Goal: Find specific page/section: Find specific page/section

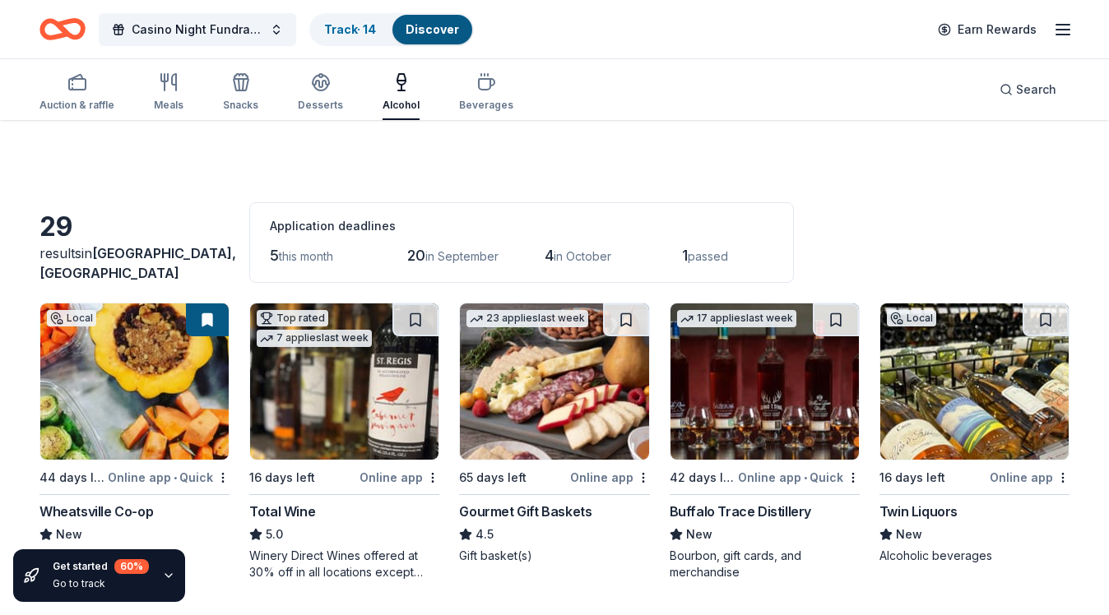
scroll to position [735, 0]
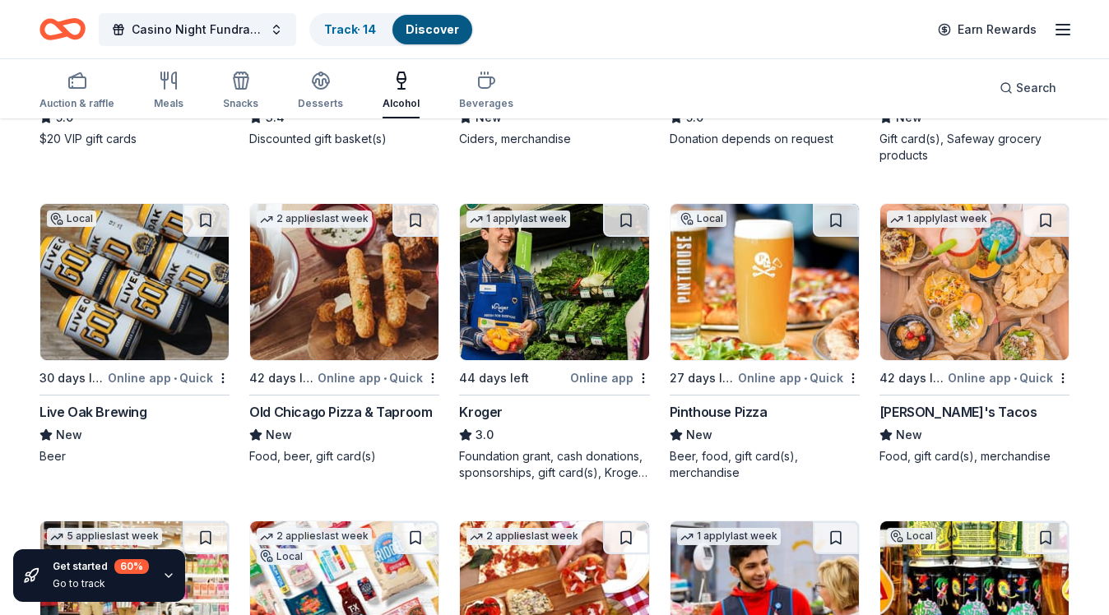
click at [1064, 32] on icon "button" at bounding box center [1063, 30] width 20 height 20
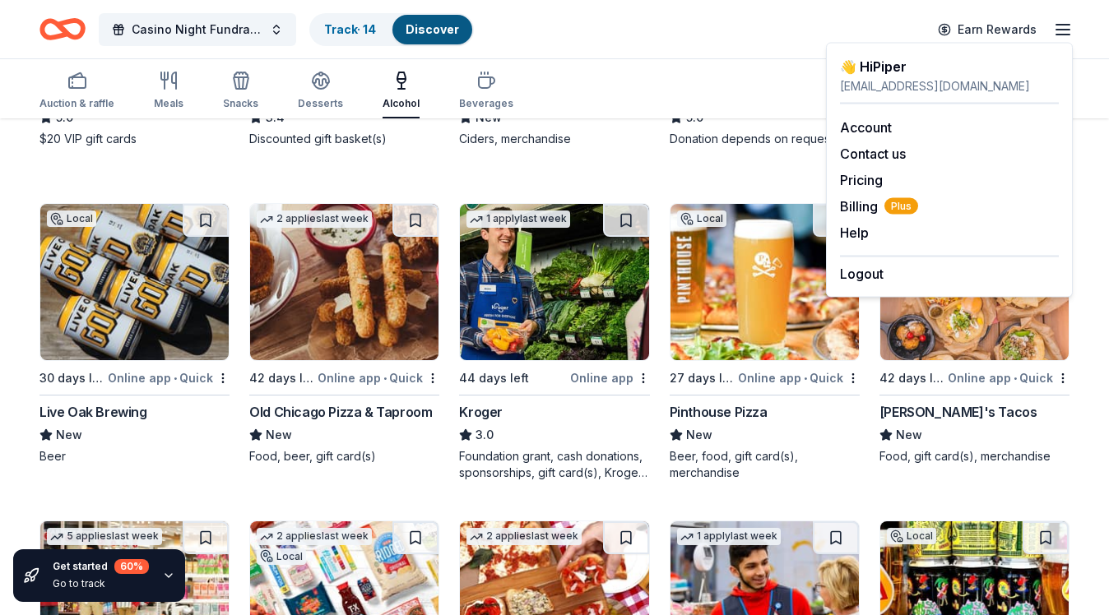
click at [1064, 32] on icon "button" at bounding box center [1063, 30] width 20 height 20
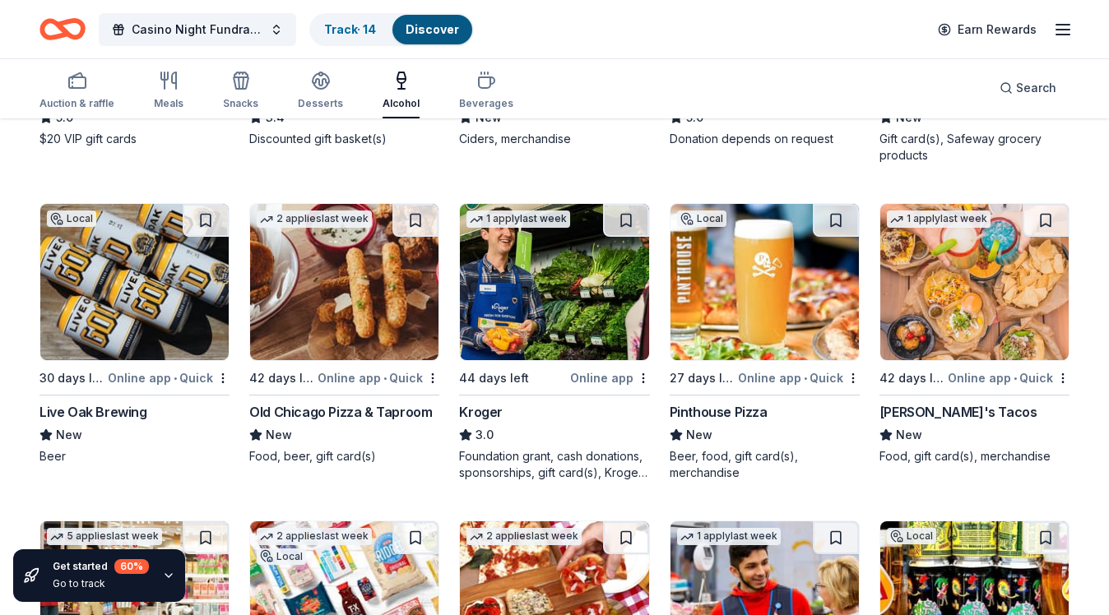
scroll to position [0, 0]
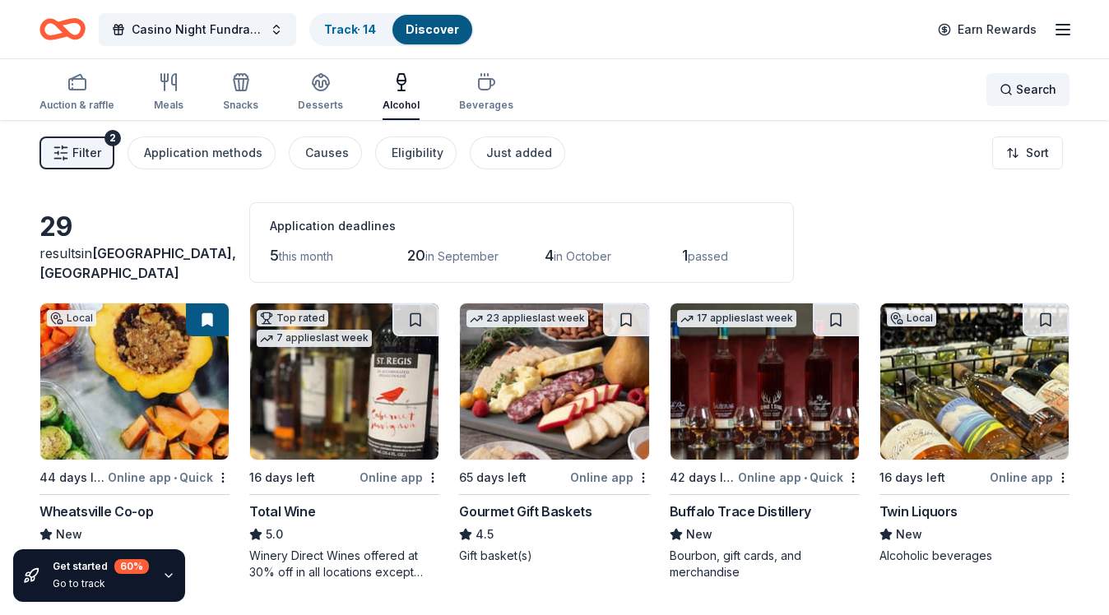
click at [1013, 94] on div "Search" at bounding box center [1027, 90] width 57 height 20
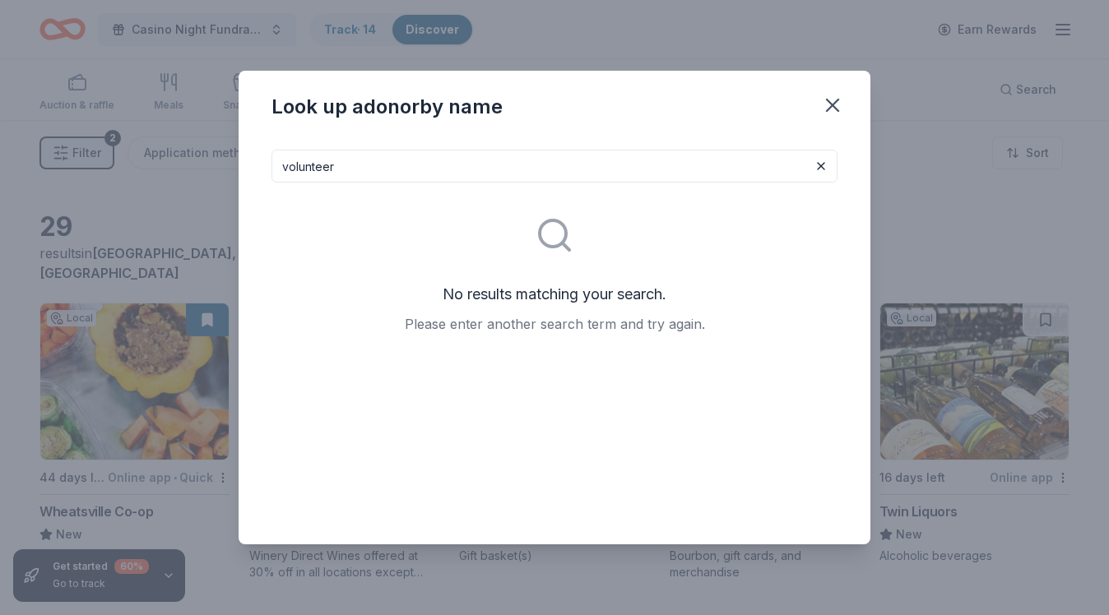
type input "volunteer"
click at [835, 109] on icon "button" at bounding box center [833, 106] width 12 height 12
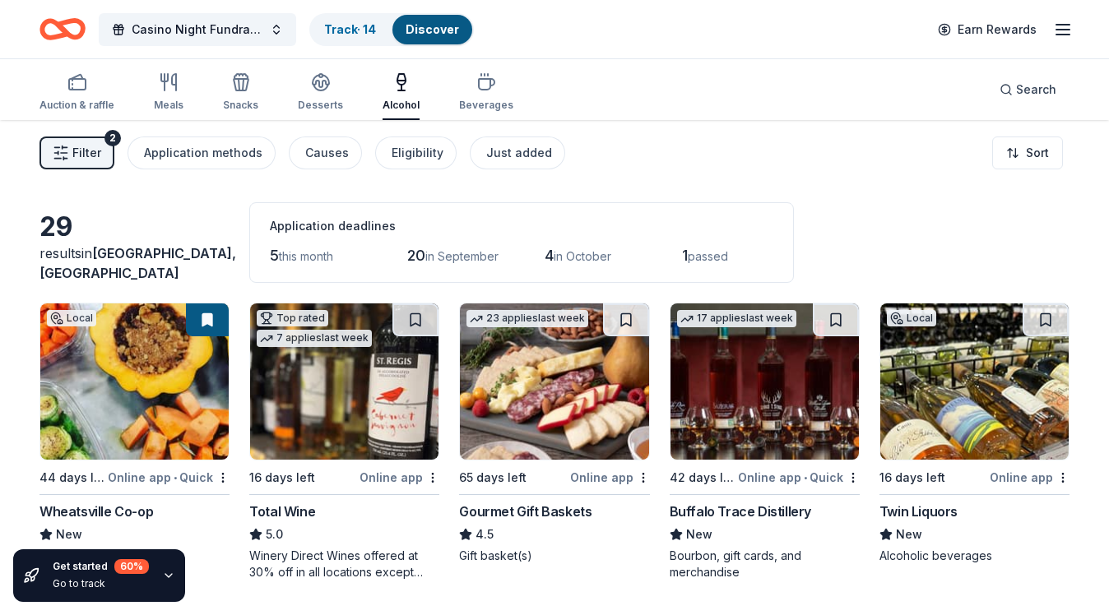
click at [80, 153] on span "Filter" at bounding box center [86, 153] width 29 height 20
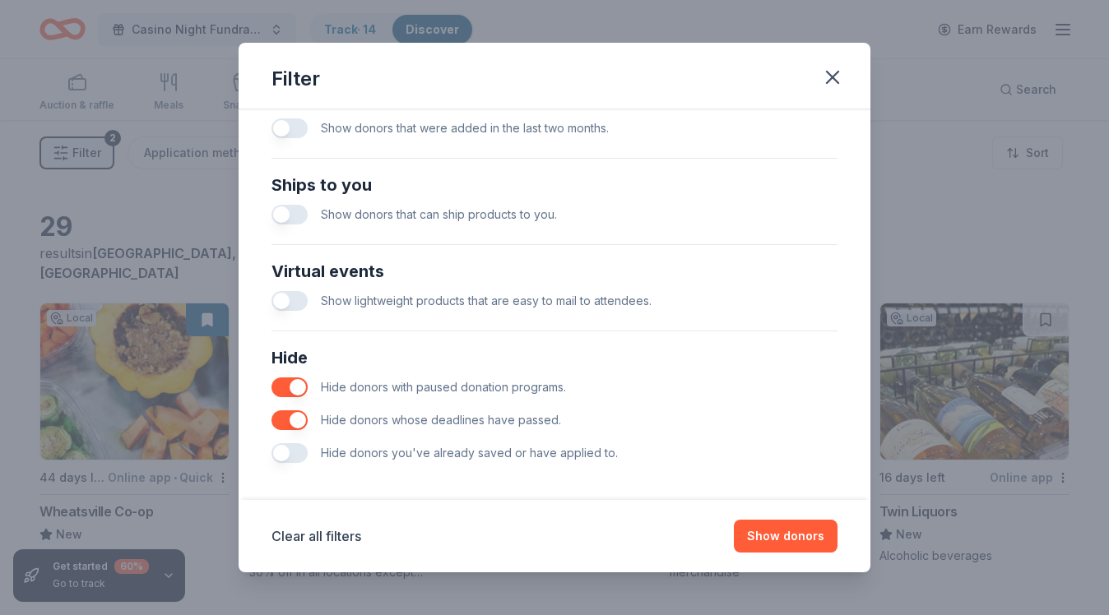
scroll to position [693, 0]
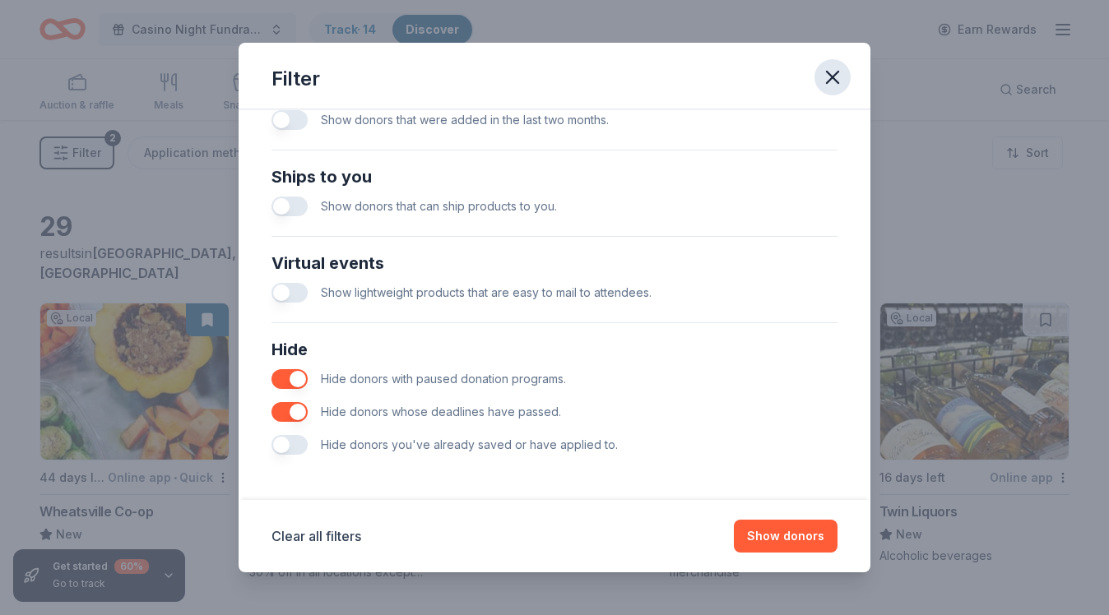
click at [831, 83] on icon "button" at bounding box center [832, 77] width 23 height 23
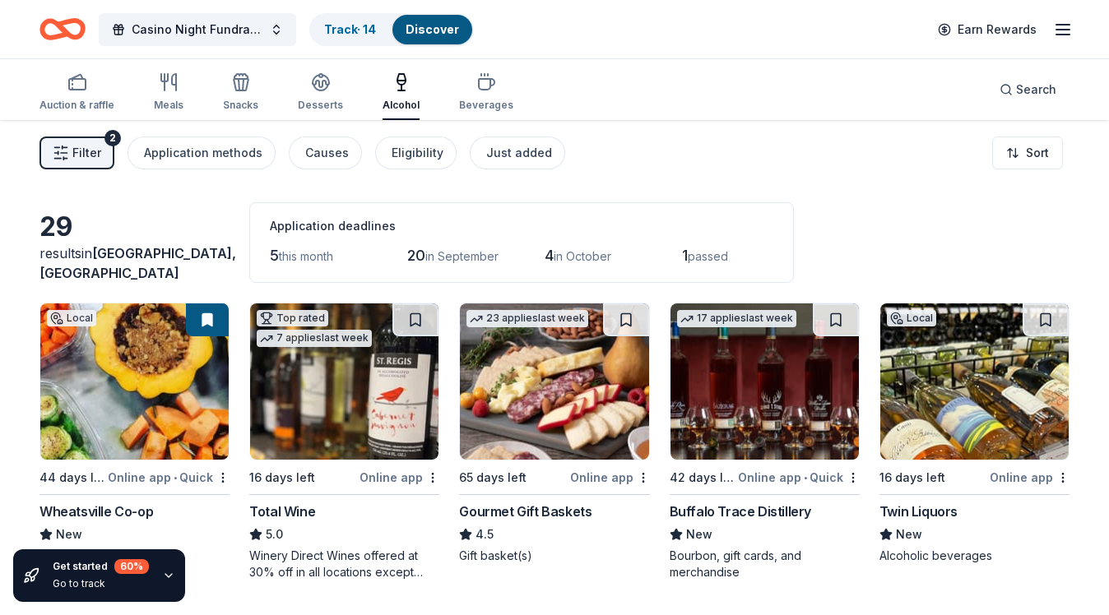
click at [1069, 28] on icon "button" at bounding box center [1063, 30] width 20 height 20
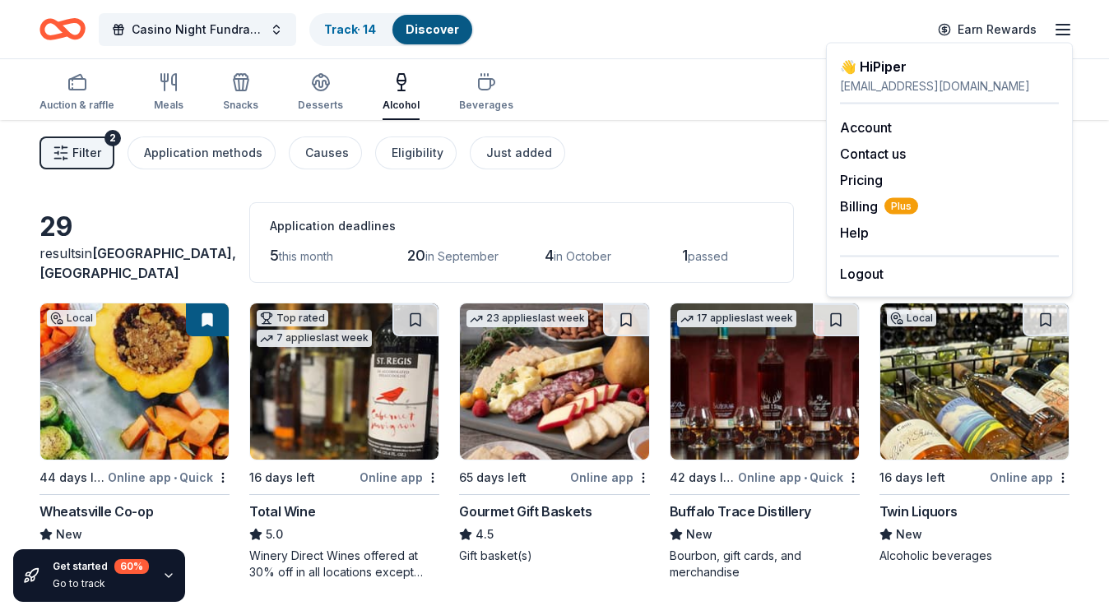
click at [592, 26] on div "Casino Night Fundraiser and Silent Auction Track · 14 Discover Earn Rewards" at bounding box center [554, 29] width 1030 height 39
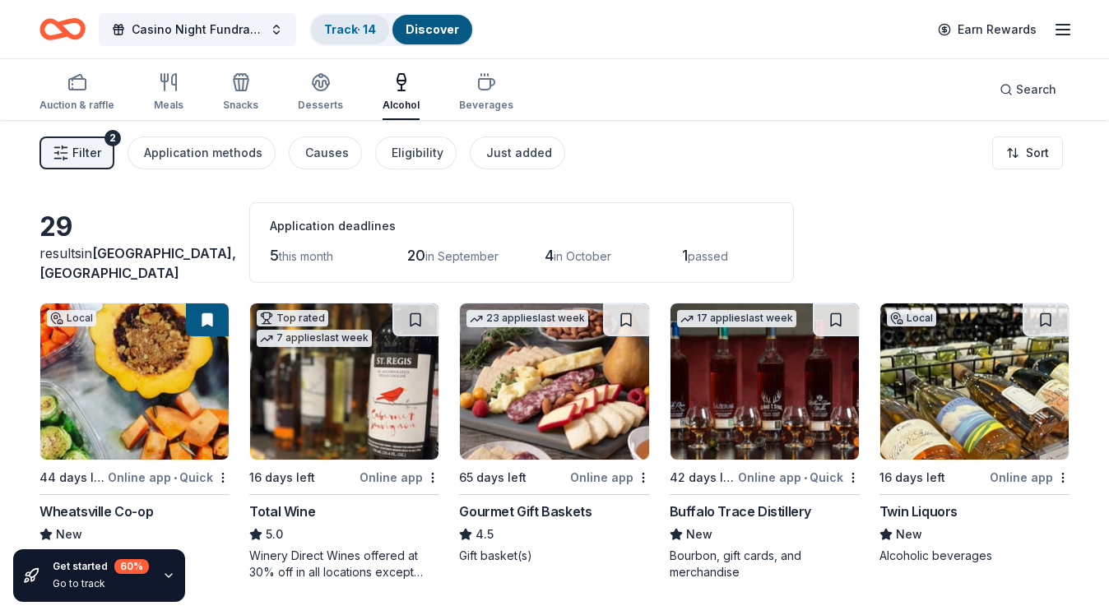
click at [348, 29] on link "Track · 14" at bounding box center [350, 29] width 52 height 14
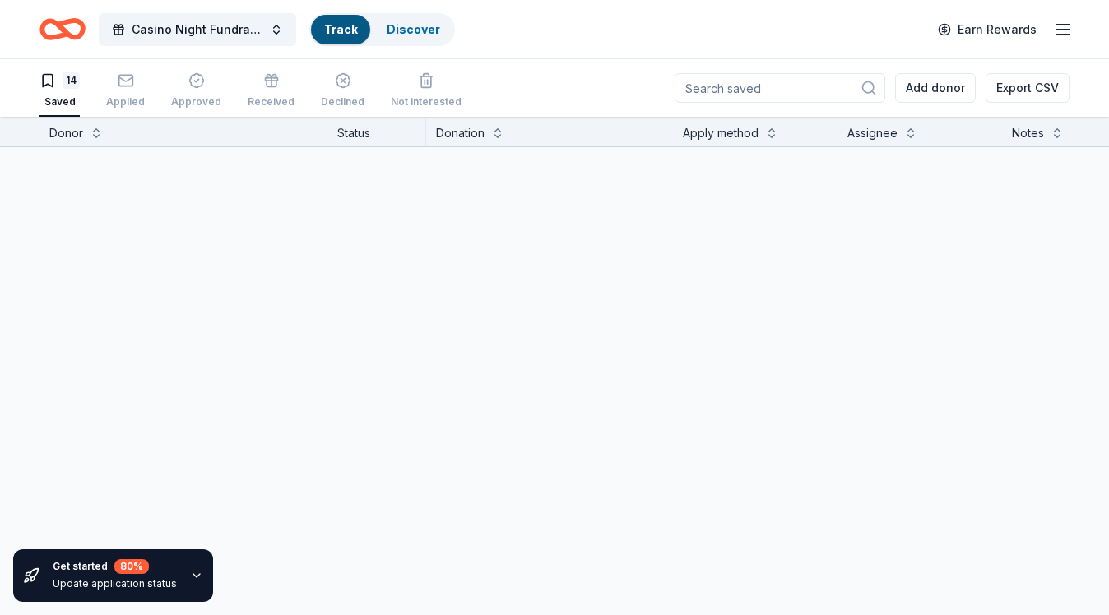
scroll to position [1, 0]
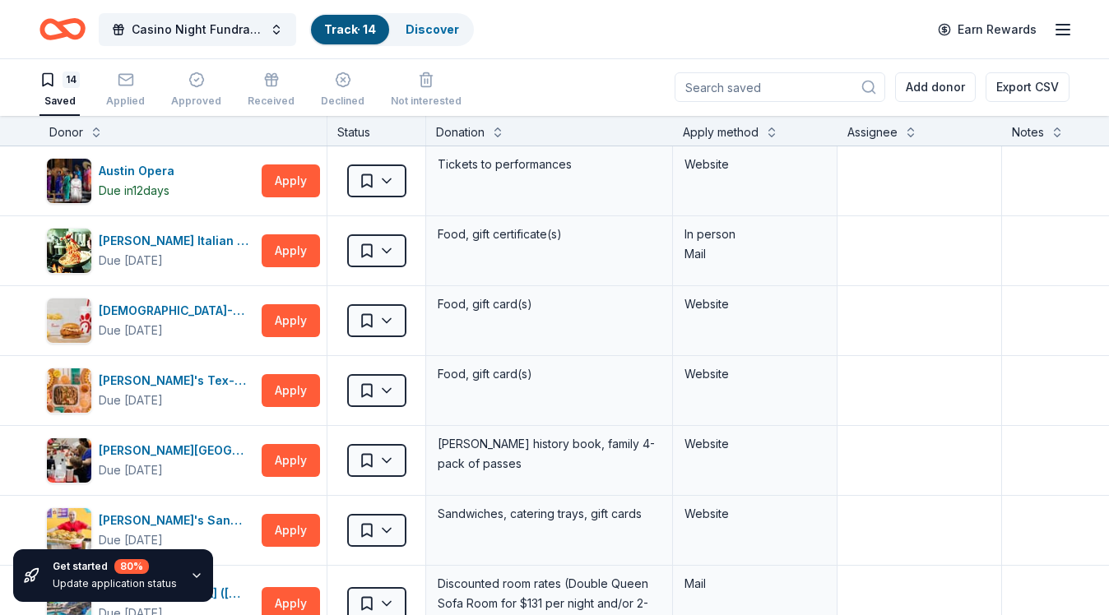
click at [64, 25] on icon "Home" at bounding box center [71, 29] width 26 height 16
